Goal: Find specific page/section: Find specific page/section

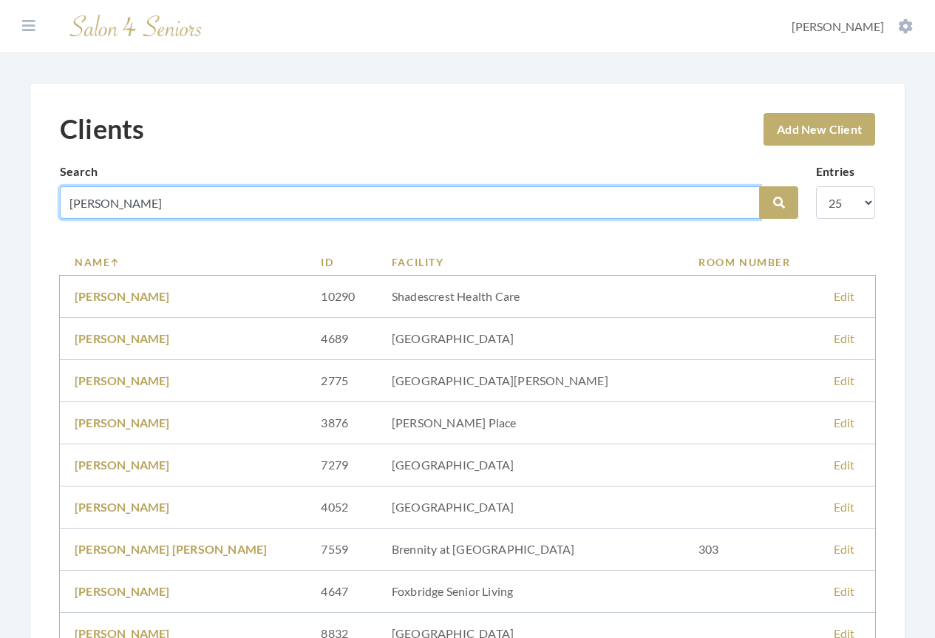
drag, startPoint x: 101, startPoint y: 200, endPoint x: 0, endPoint y: 191, distance: 100.9
type input "MONROE"
click at [760, 186] on button "Search" at bounding box center [779, 202] width 38 height 33
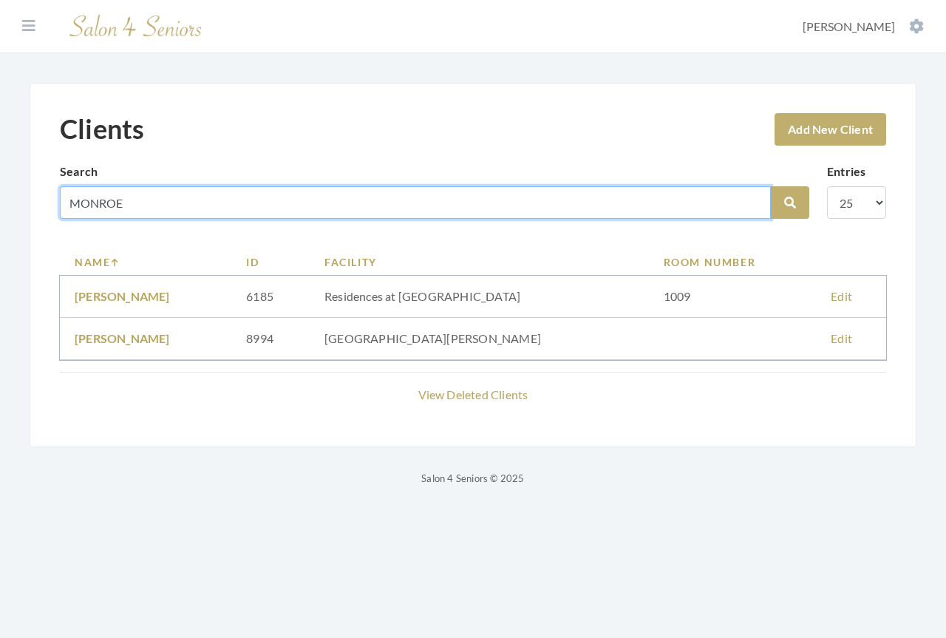
drag, startPoint x: 152, startPoint y: 204, endPoint x: 27, endPoint y: 197, distance: 125.9
click at [27, 197] on div "Clients Add New Client Search MONROE Search Entries 10 25 50 100 Name ID Facili…" at bounding box center [473, 285] width 946 height 404
type input "RICKARD"
click at [771, 186] on button "Search" at bounding box center [790, 202] width 38 height 33
